Goal: Information Seeking & Learning: Learn about a topic

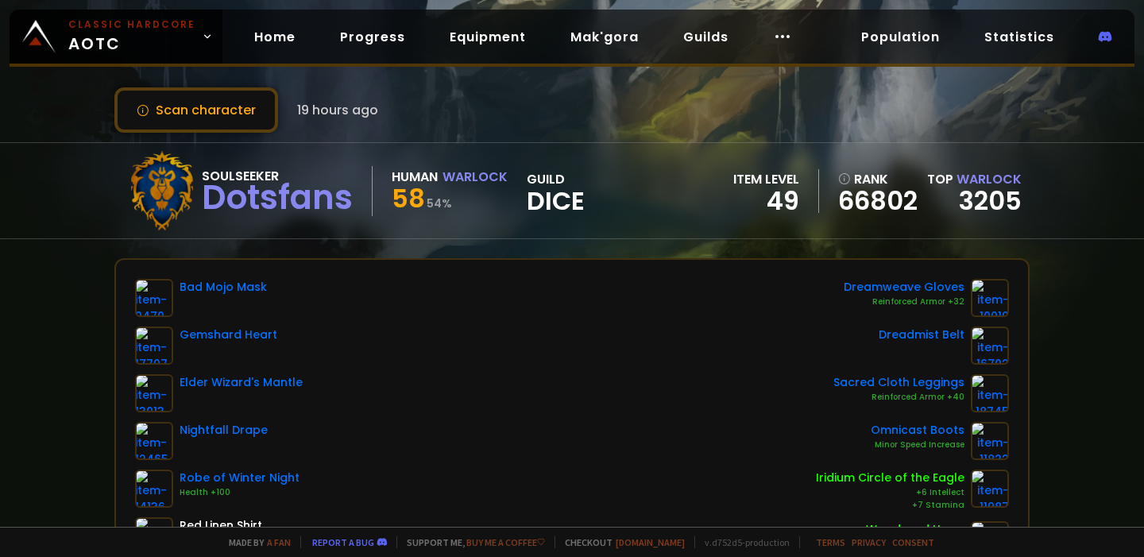
scroll to position [27, 0]
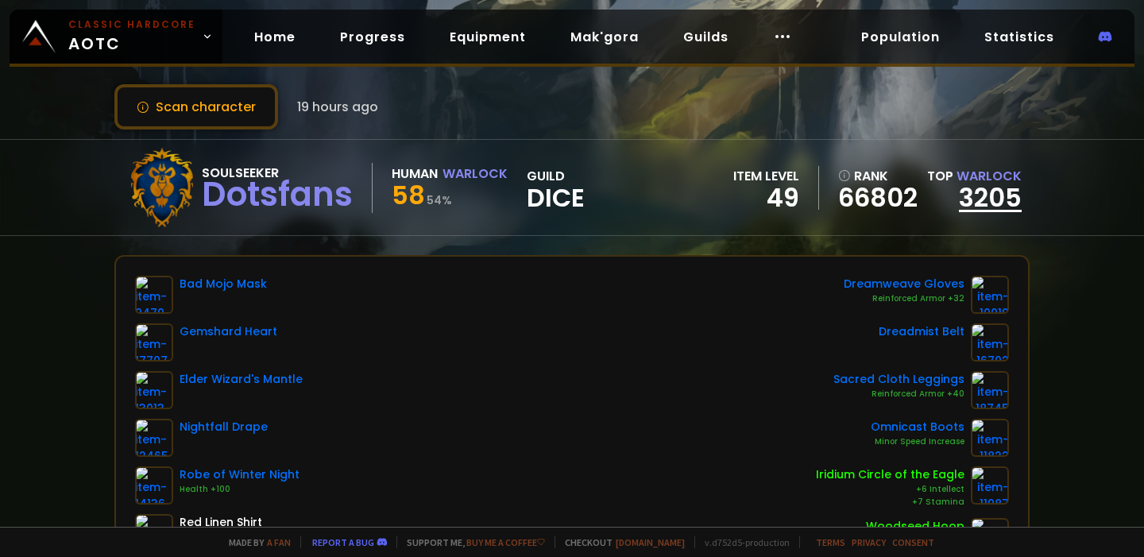
click at [984, 199] on link "3205" at bounding box center [990, 198] width 63 height 36
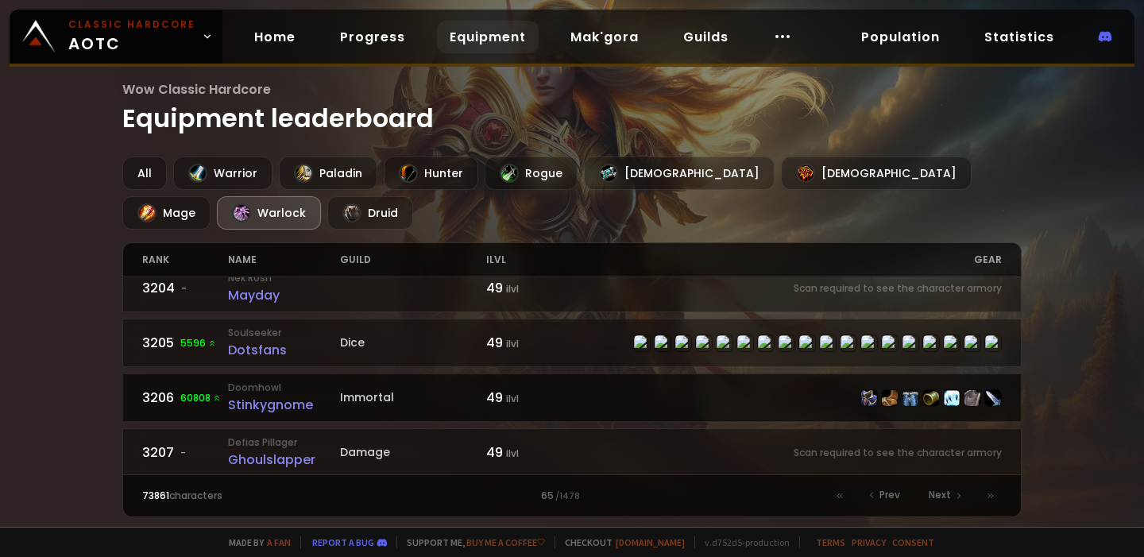
scroll to position [184, 0]
click at [299, 396] on div "Stinkygnome" at bounding box center [284, 406] width 112 height 20
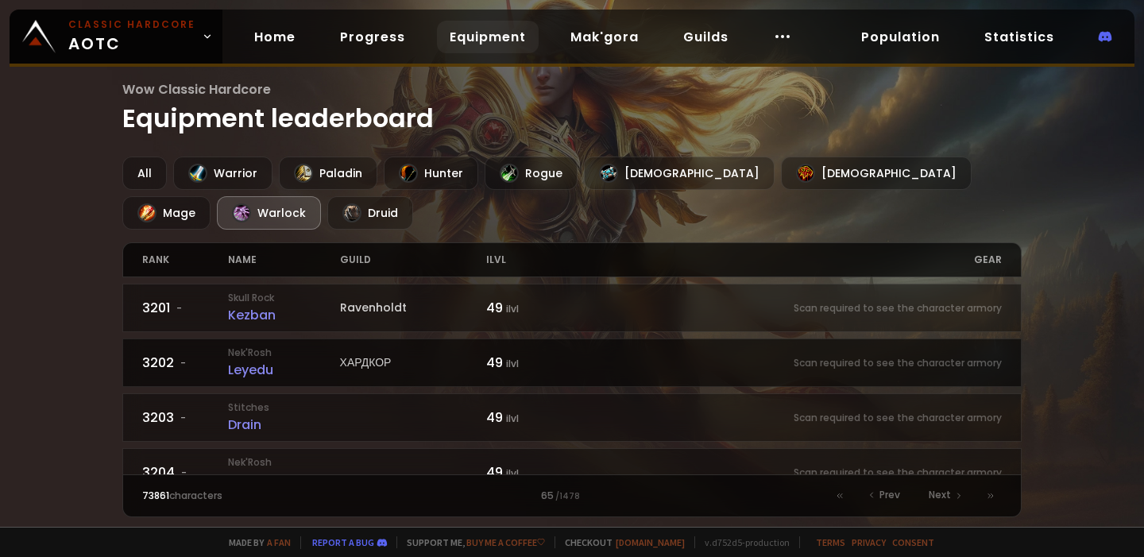
click at [259, 365] on div "Leyedu" at bounding box center [284, 370] width 112 height 20
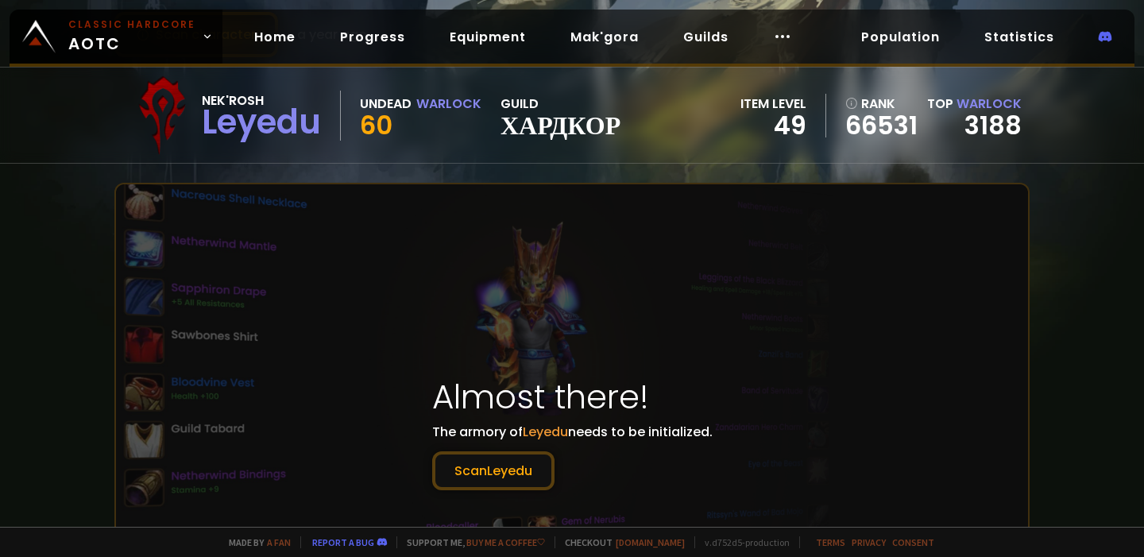
scroll to position [102, 0]
